Goal: Task Accomplishment & Management: Complete application form

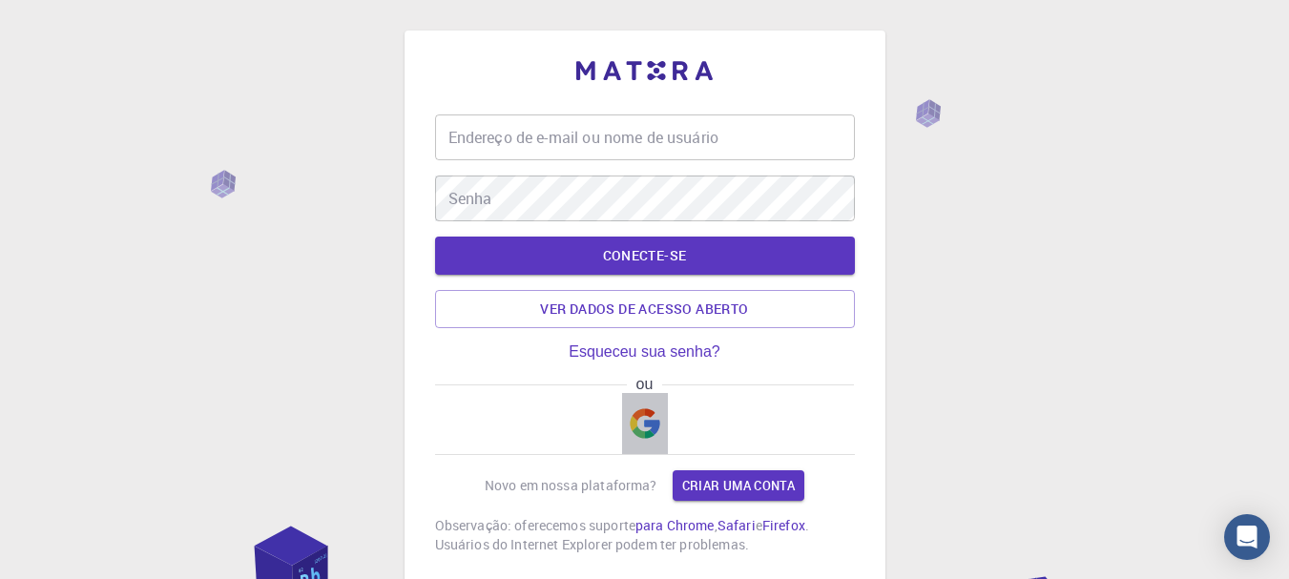
click at [644, 426] on img "button" at bounding box center [645, 423] width 31 height 31
click at [654, 426] on img "button" at bounding box center [645, 423] width 31 height 31
click at [686, 134] on input "Endereço de e-mail ou nome de usuário" at bounding box center [645, 137] width 420 height 46
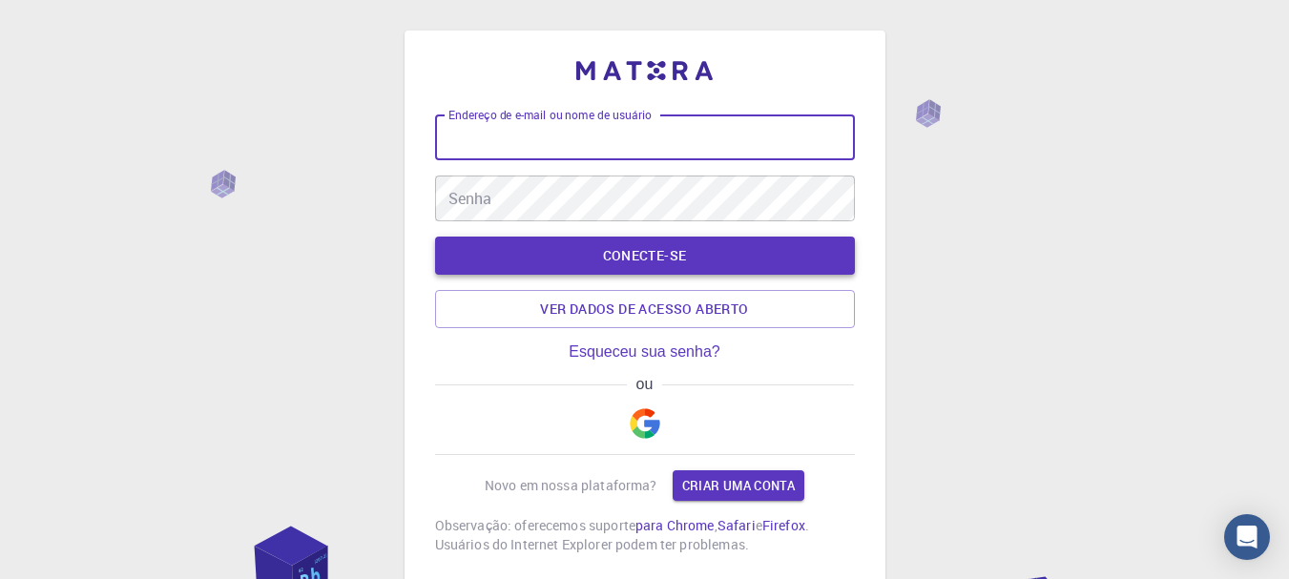
click at [667, 258] on font "CONECTE-SE" at bounding box center [645, 255] width 84 height 18
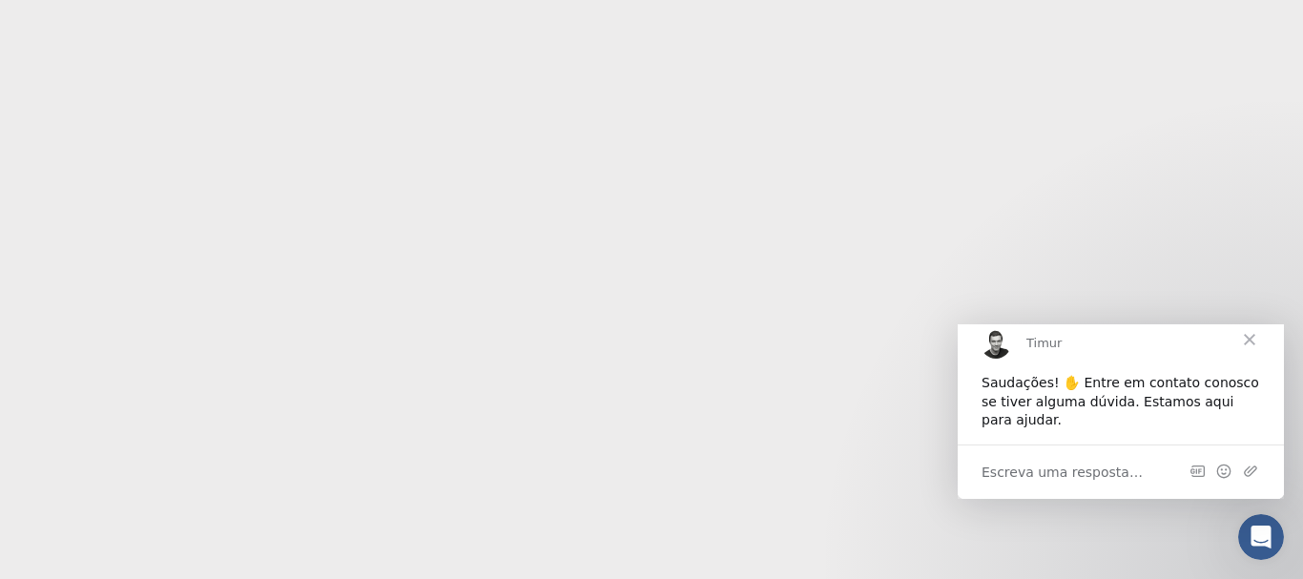
click at [1257, 357] on span "Fechar" at bounding box center [1249, 338] width 69 height 69
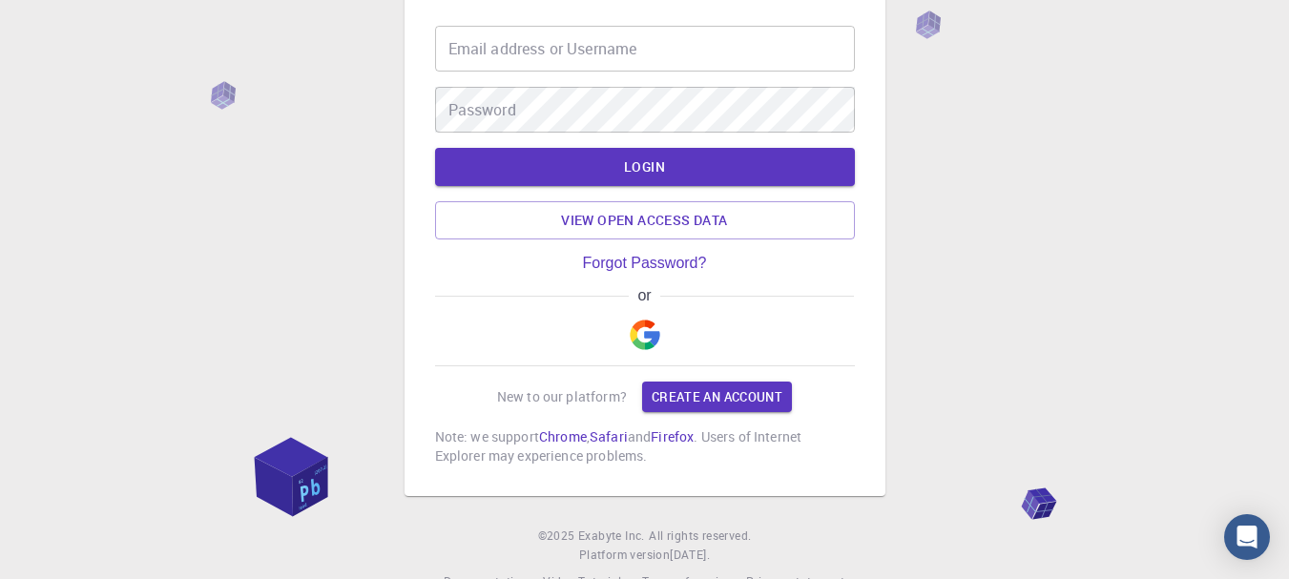
scroll to position [132, 0]
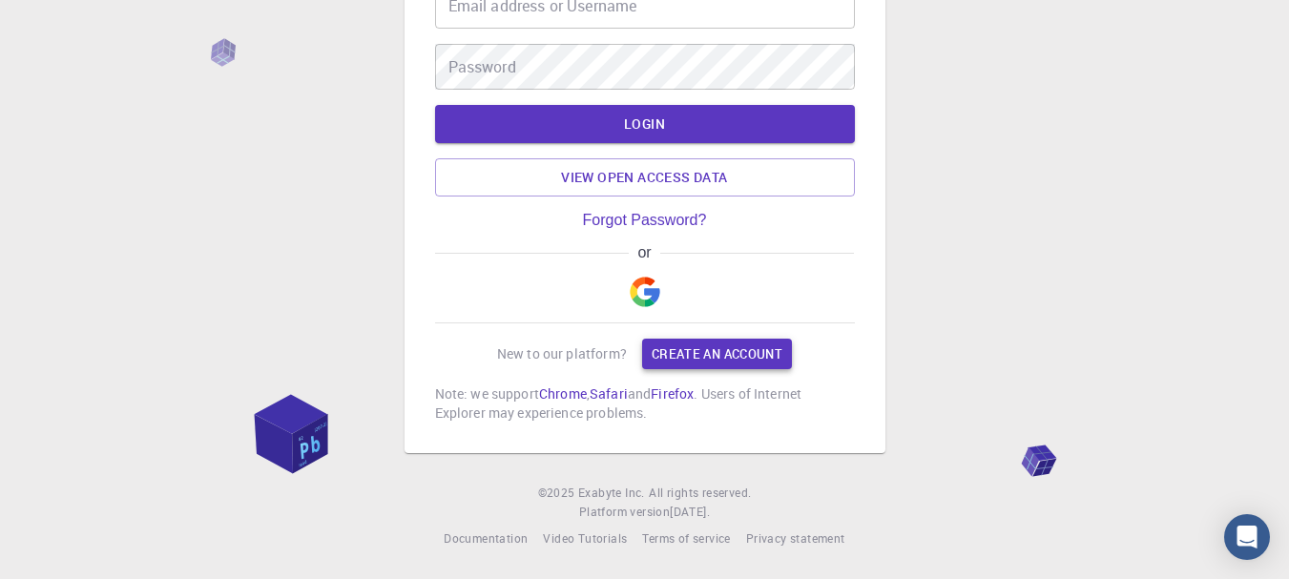
click at [717, 352] on link "Create an account" at bounding box center [717, 354] width 150 height 31
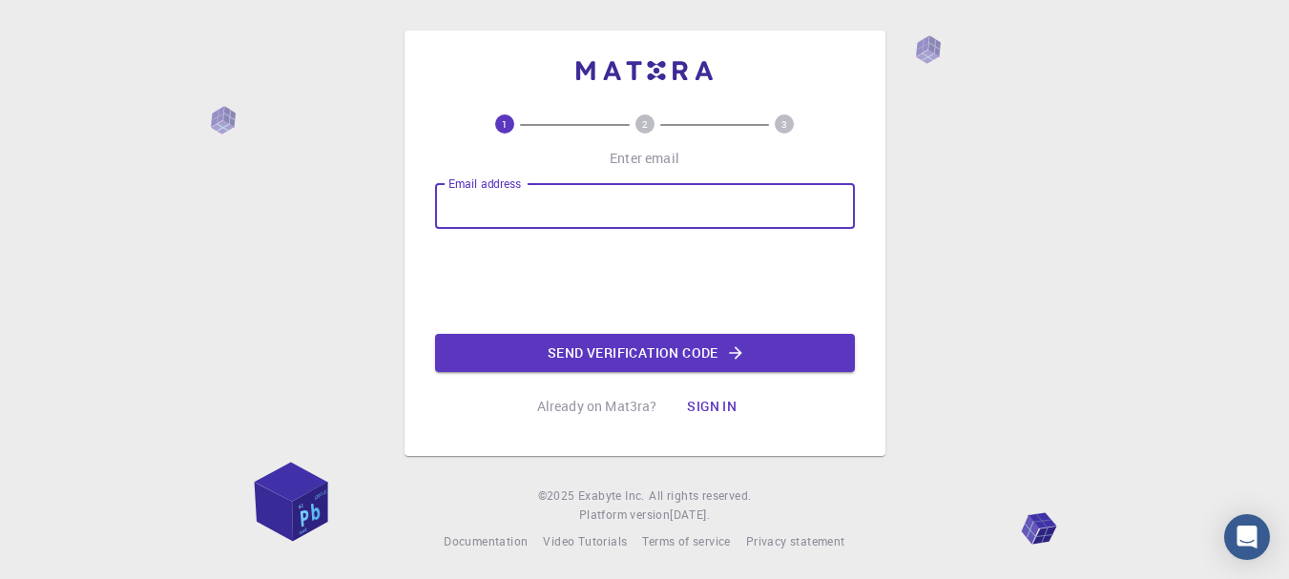
click at [587, 217] on input "Email address" at bounding box center [645, 206] width 420 height 46
click at [571, 203] on input "Email address" at bounding box center [645, 206] width 420 height 46
type input "[EMAIL_ADDRESS][DOMAIN_NAME]"
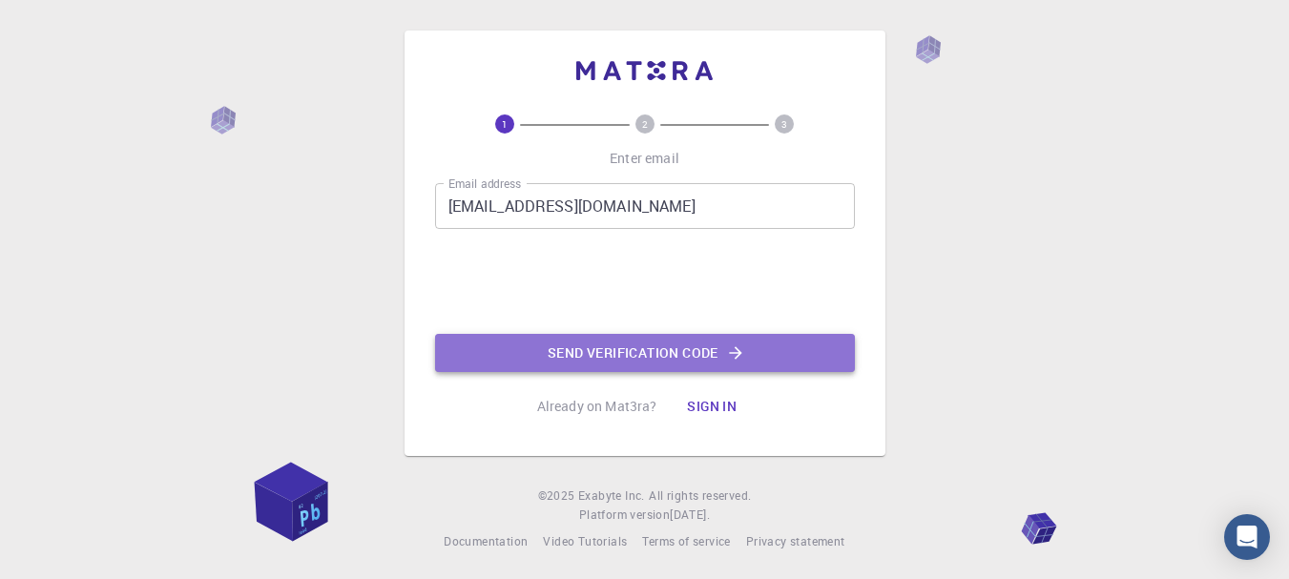
click at [601, 355] on button "Send verification code" at bounding box center [645, 353] width 420 height 38
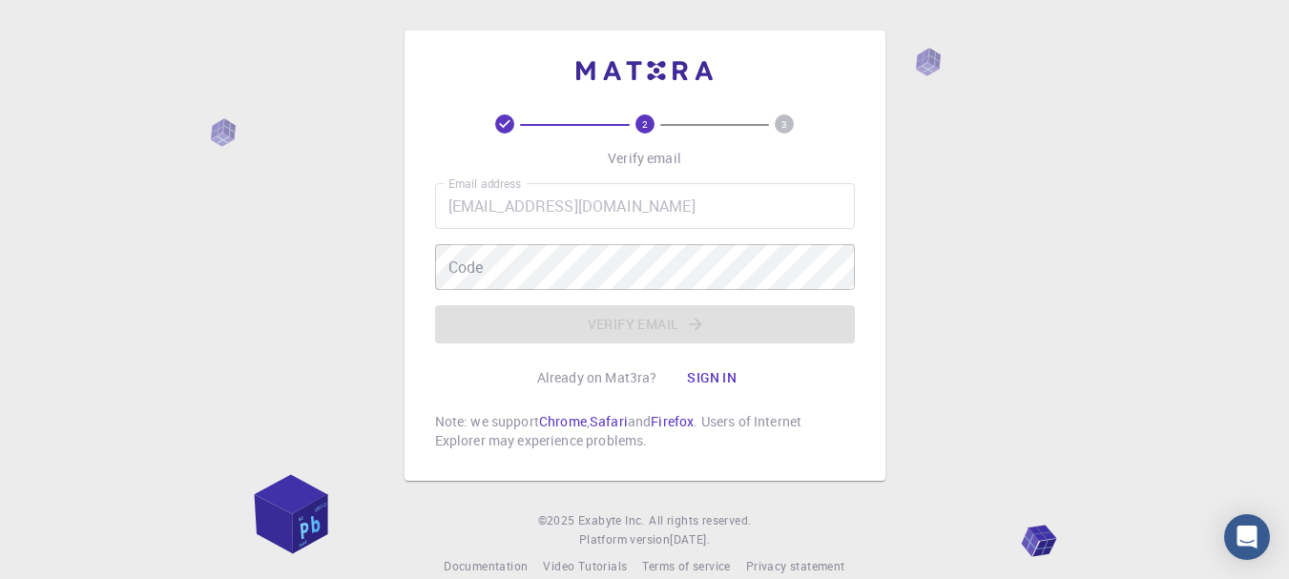
click at [577, 304] on div "Email address [EMAIL_ADDRESS][DOMAIN_NAME] Email address Code Code Verify email" at bounding box center [645, 263] width 420 height 160
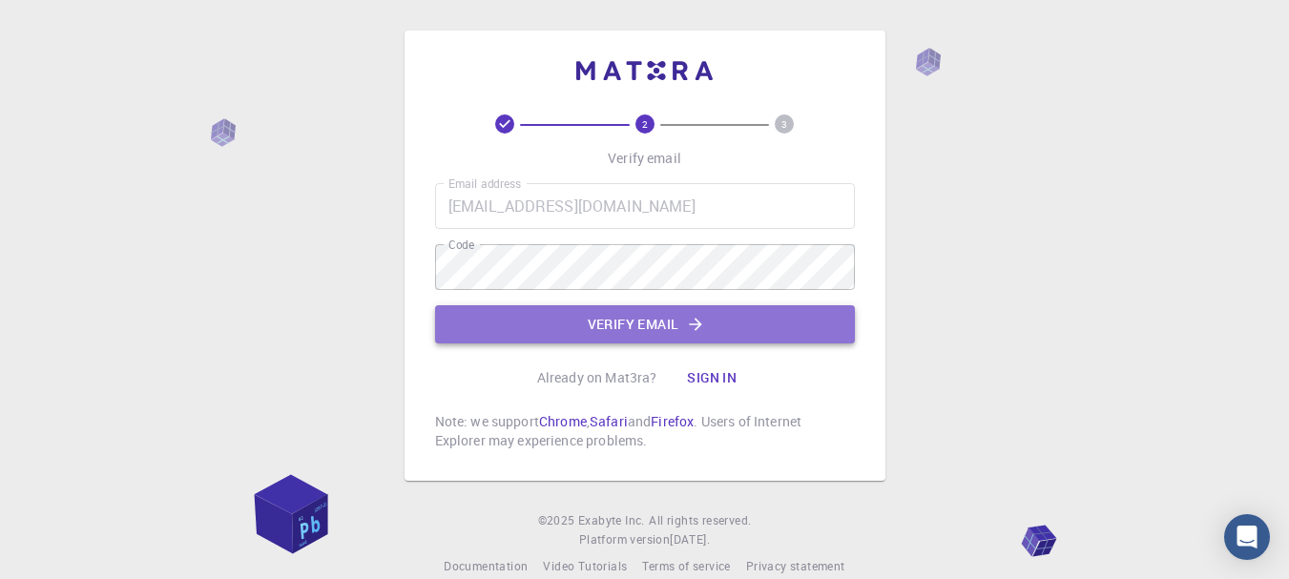
click at [589, 318] on button "Verify email" at bounding box center [645, 324] width 420 height 38
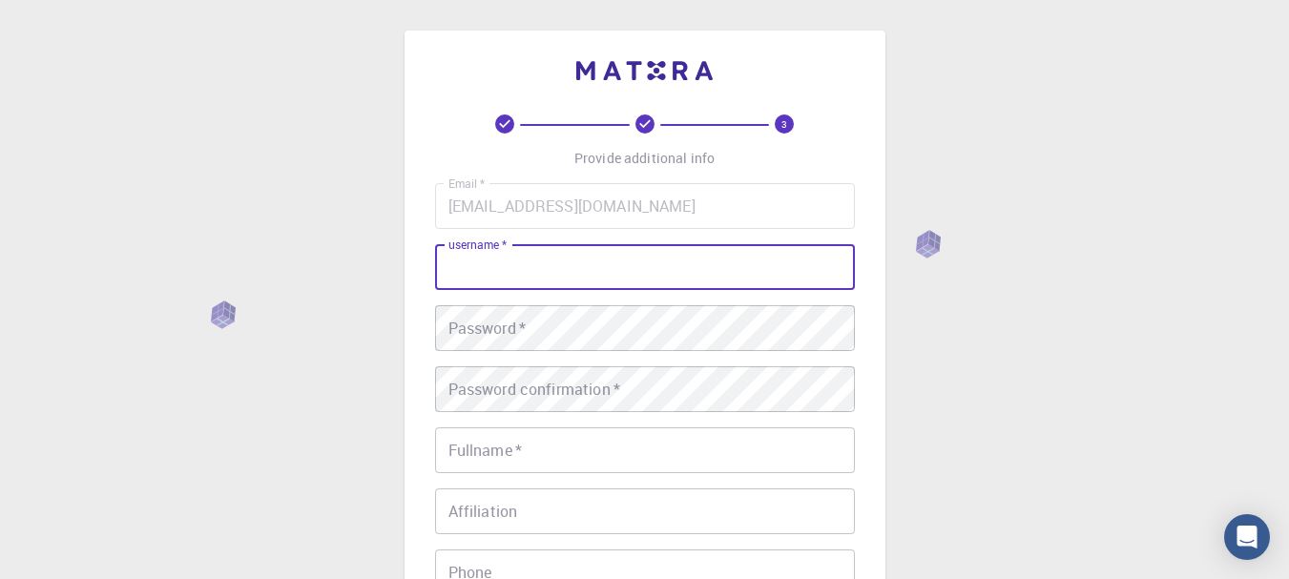
click at [543, 256] on input "username   *" at bounding box center [645, 267] width 420 height 46
type input "JD"
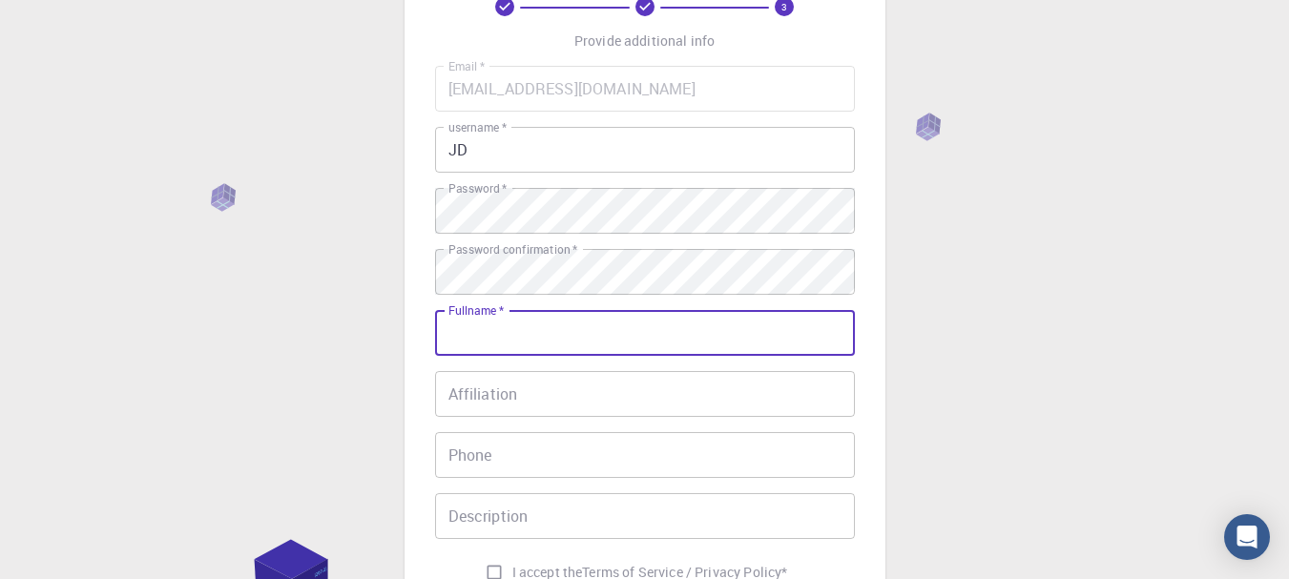
scroll to position [159, 0]
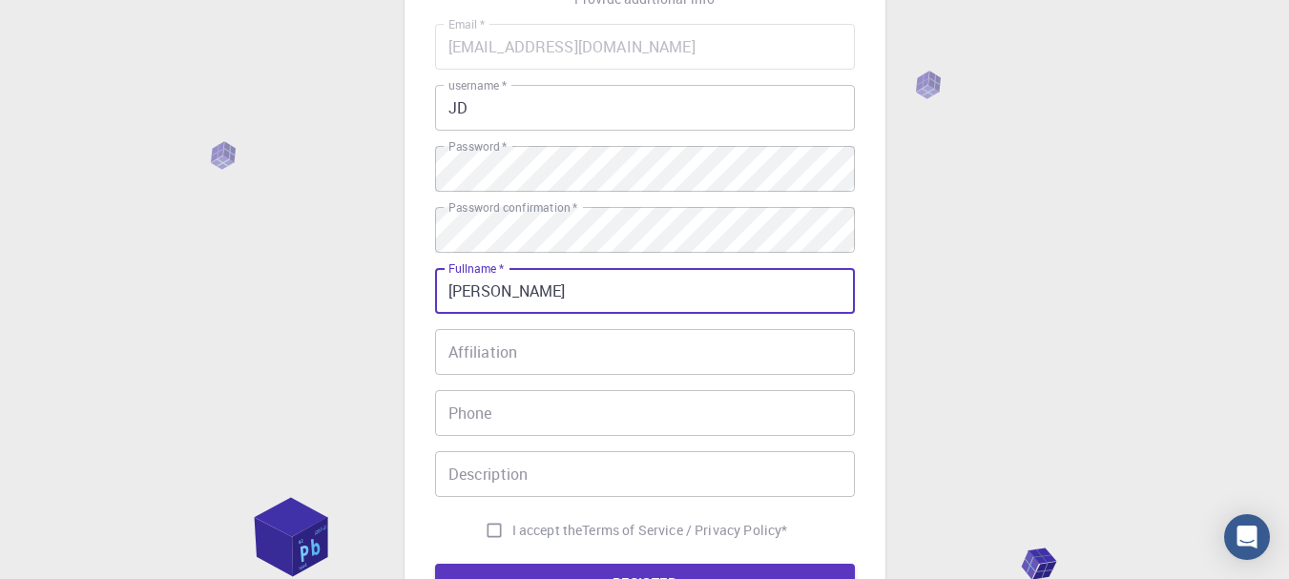
type input "[PERSON_NAME]"
click at [528, 355] on input "Affiliation" at bounding box center [645, 352] width 420 height 46
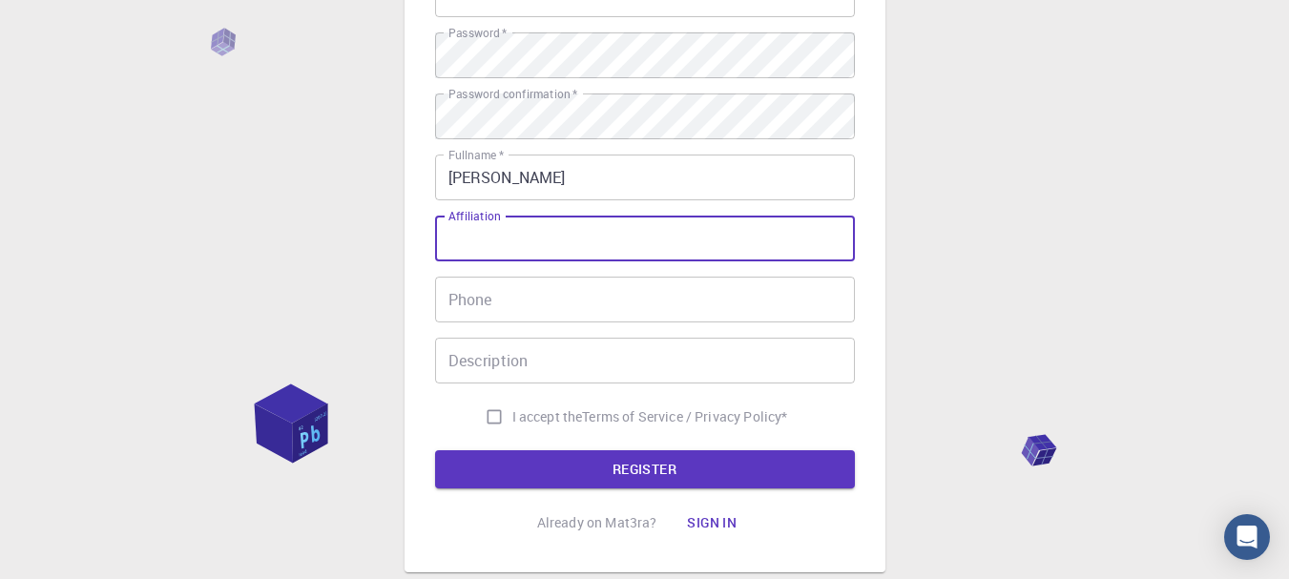
scroll to position [318, 0]
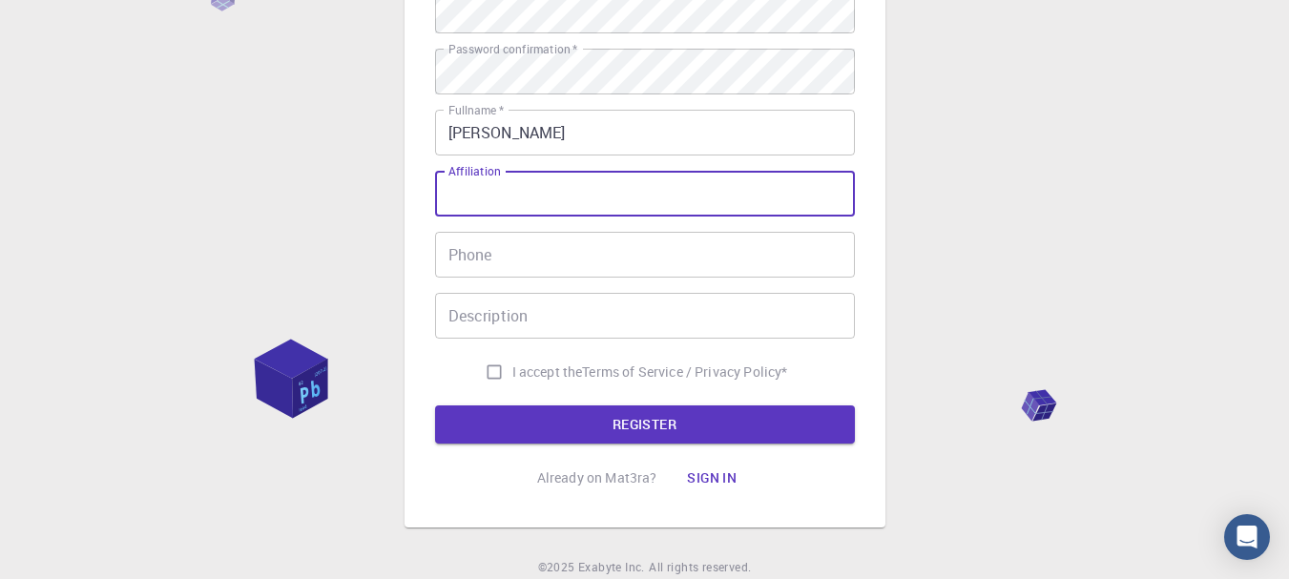
click at [494, 371] on input "I accept the Terms of Service / Privacy Policy *" at bounding box center [494, 372] width 36 height 36
checkbox input "true"
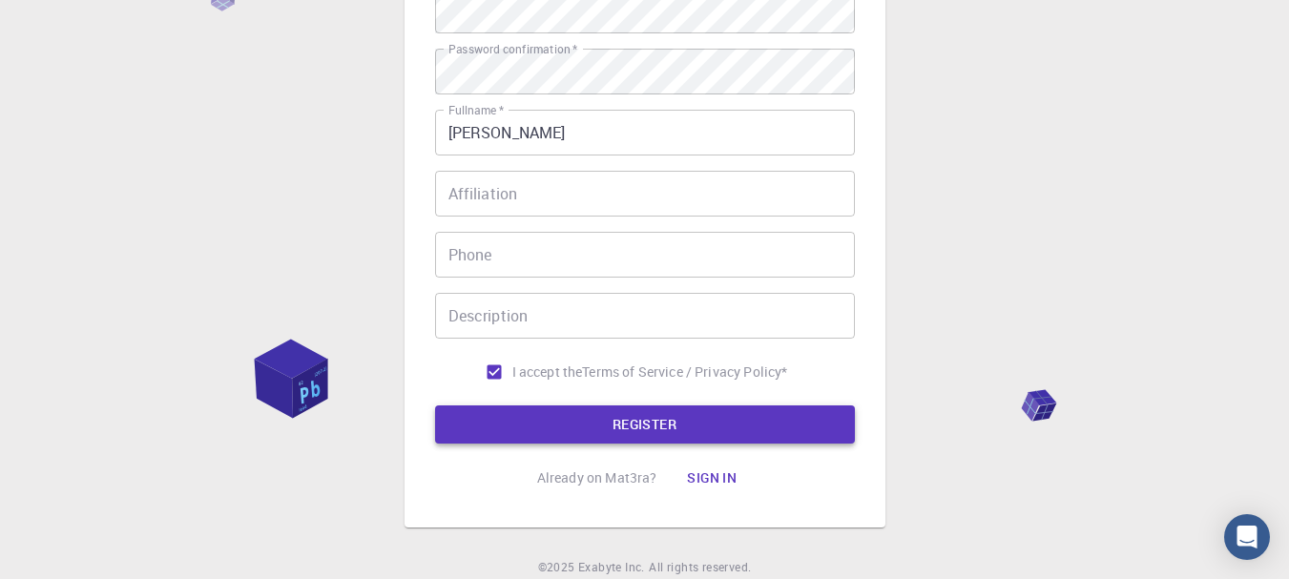
click at [630, 413] on button "REGISTER" at bounding box center [645, 424] width 420 height 38
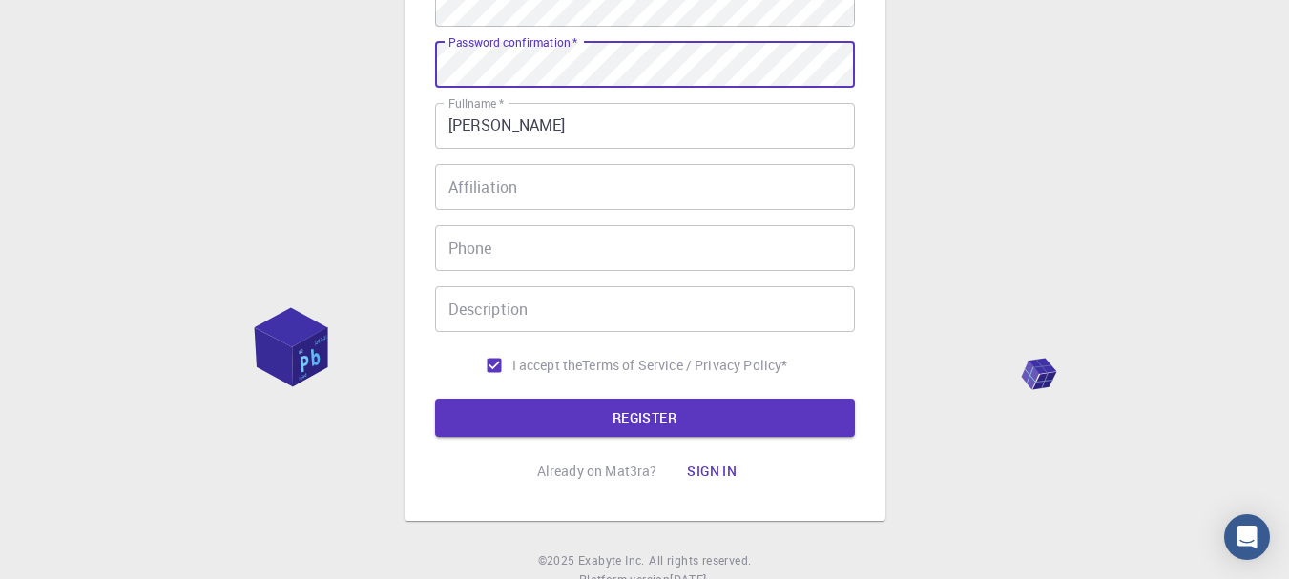
scroll to position [441, 0]
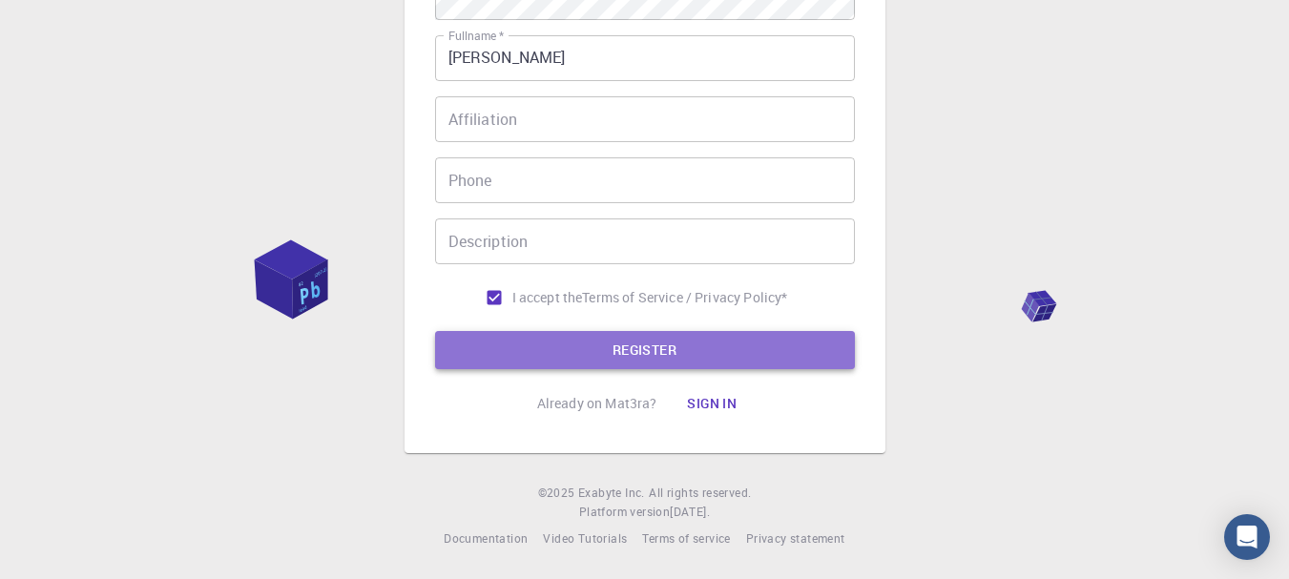
click at [579, 366] on button "REGISTER" at bounding box center [645, 350] width 420 height 38
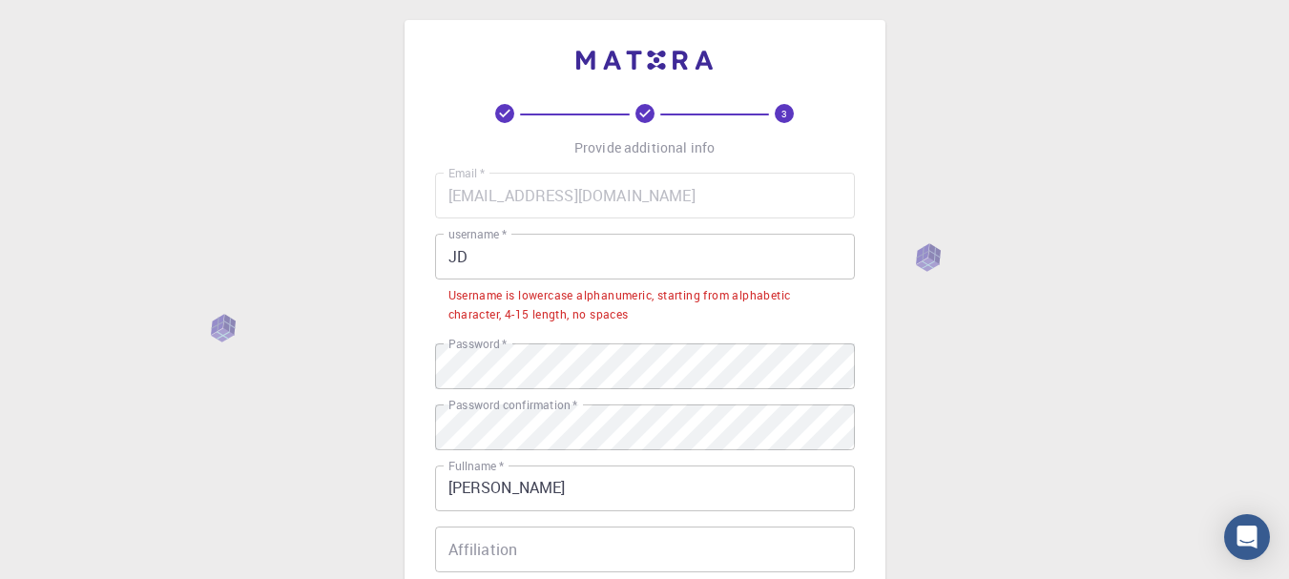
scroll to position [0, 0]
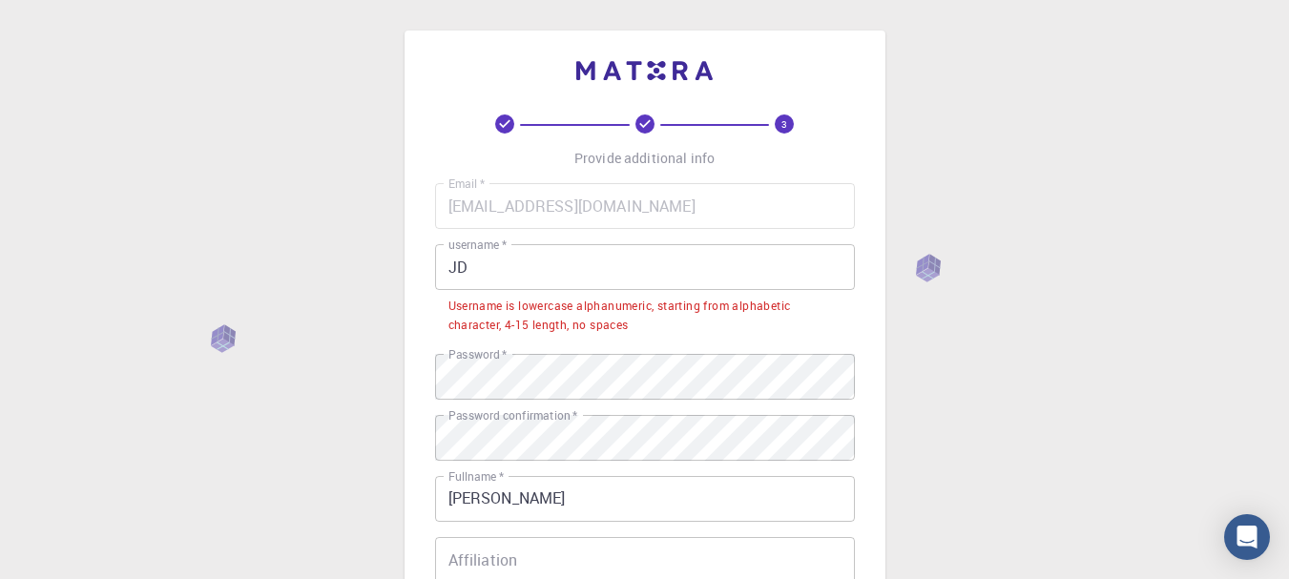
click at [606, 267] on input "JD" at bounding box center [645, 267] width 420 height 46
click at [391, 101] on div "3 Provide additional info Email   * [EMAIL_ADDRESS][DOMAIN_NAME] Email   * user…" at bounding box center [644, 510] width 1289 height 1020
